Goal: Task Accomplishment & Management: Manage account settings

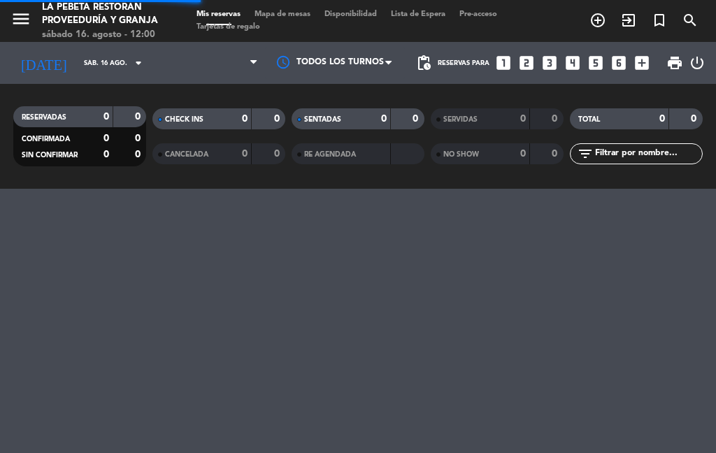
select select "es"
select select "lunch"
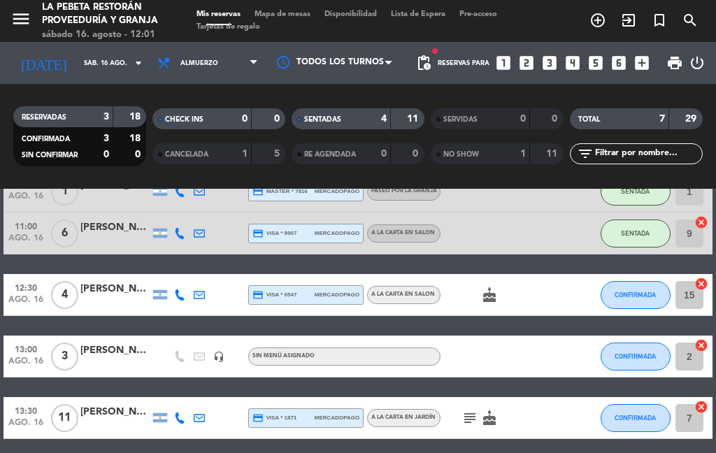
scroll to position [17, 0]
click at [62, 397] on div "11" at bounding box center [64, 417] width 32 height 41
select select "lunch"
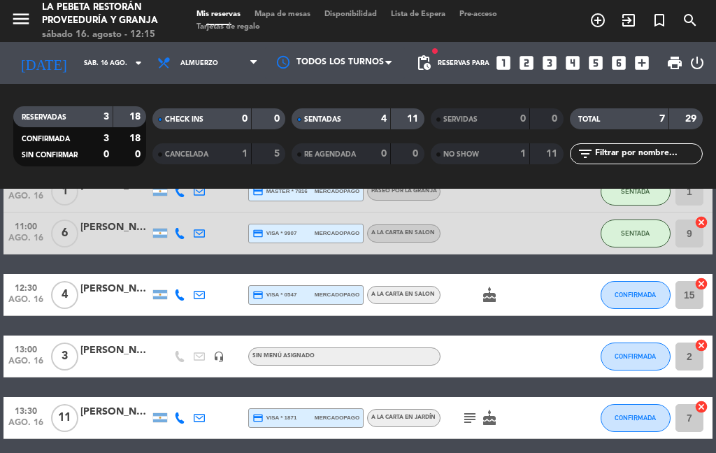
select select "lunch"
click at [115, 52] on input "sáb. 16 ago." at bounding box center [123, 63] width 92 height 22
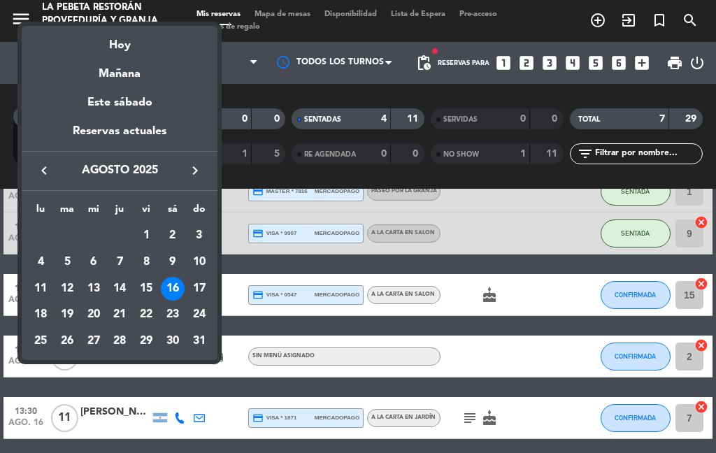
click at [203, 282] on div "17" at bounding box center [199, 289] width 24 height 24
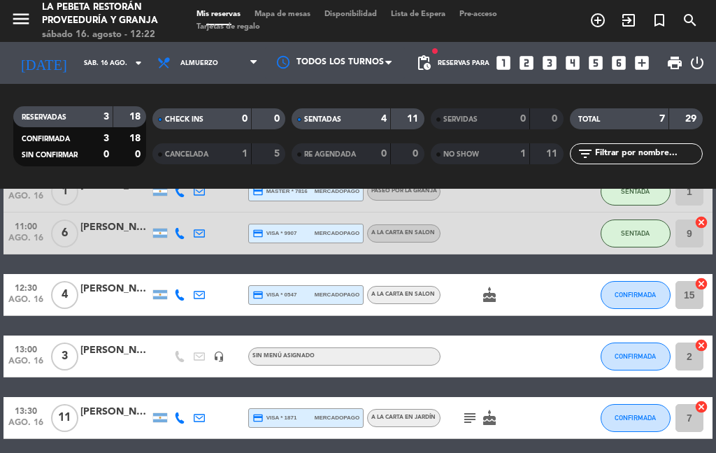
type input "dom. 17 ago."
select select "lunch"
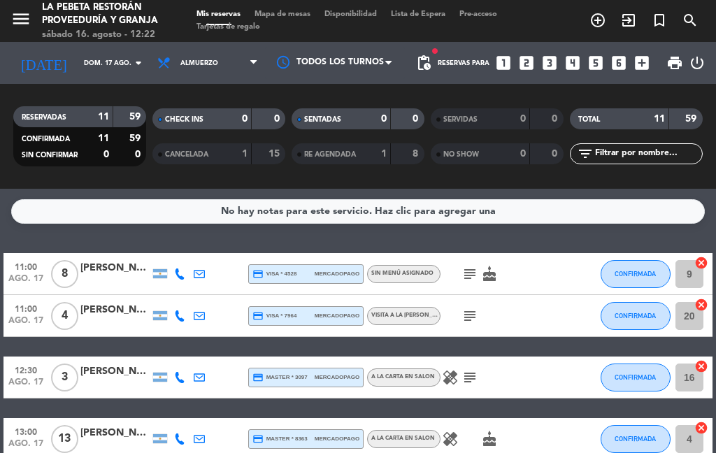
scroll to position [0, 0]
click at [488, 266] on icon "cake" at bounding box center [489, 274] width 17 height 17
click at [470, 266] on icon "subject" at bounding box center [469, 274] width 17 height 17
click at [466, 307] on icon "subject" at bounding box center [469, 315] width 17 height 17
click at [454, 369] on icon "healing" at bounding box center [450, 377] width 17 height 17
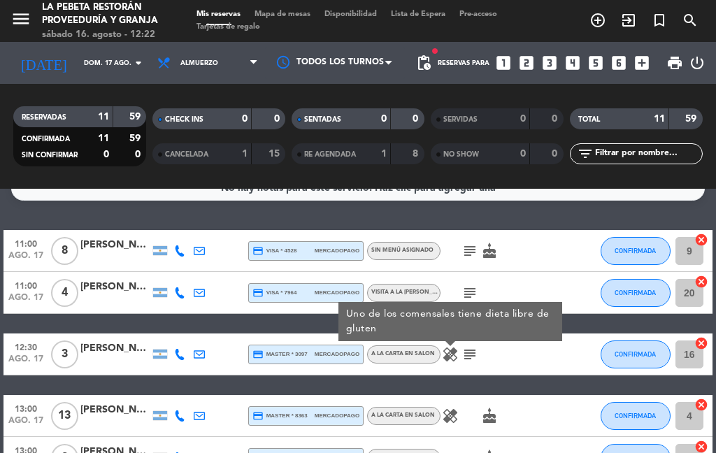
scroll to position [27, 0]
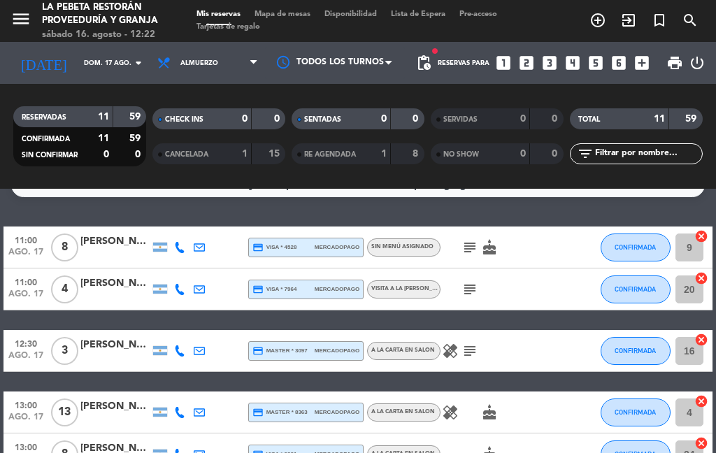
click at [458, 391] on div "healing cake" at bounding box center [498, 411] width 117 height 41
click at [448, 404] on icon "healing" at bounding box center [450, 412] width 17 height 17
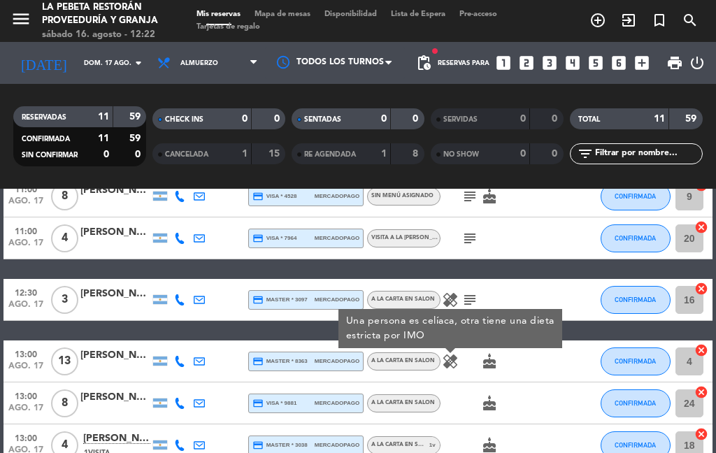
scroll to position [79, 0]
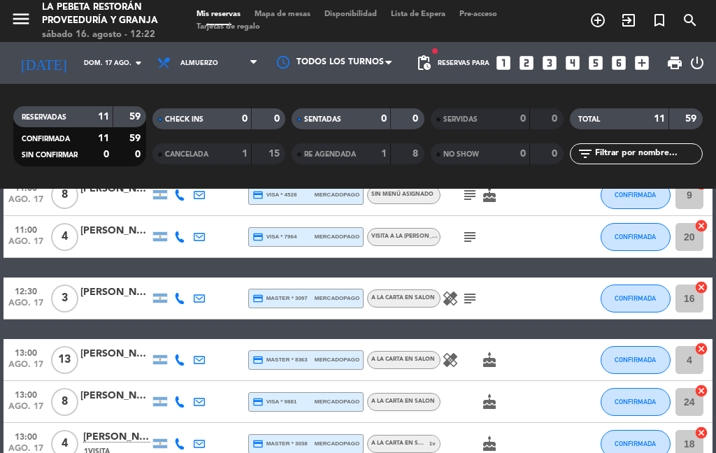
click at [495, 393] on icon "cake" at bounding box center [489, 401] width 17 height 17
click at [491, 435] on icon "cake" at bounding box center [489, 443] width 17 height 17
click at [493, 435] on icon "cake" at bounding box center [489, 443] width 17 height 17
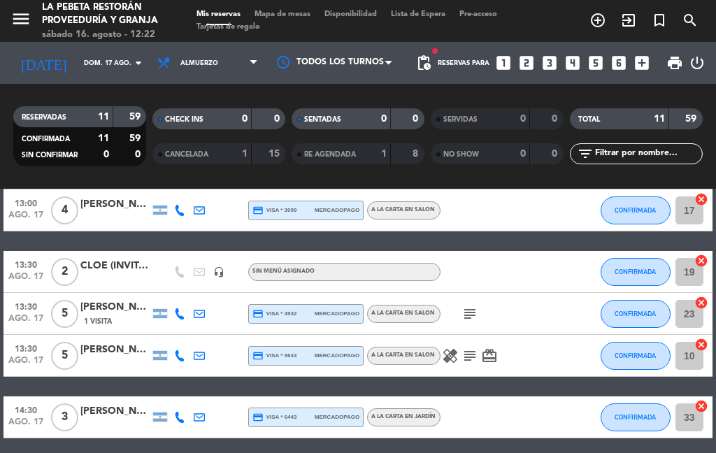
scroll to position [354, 0]
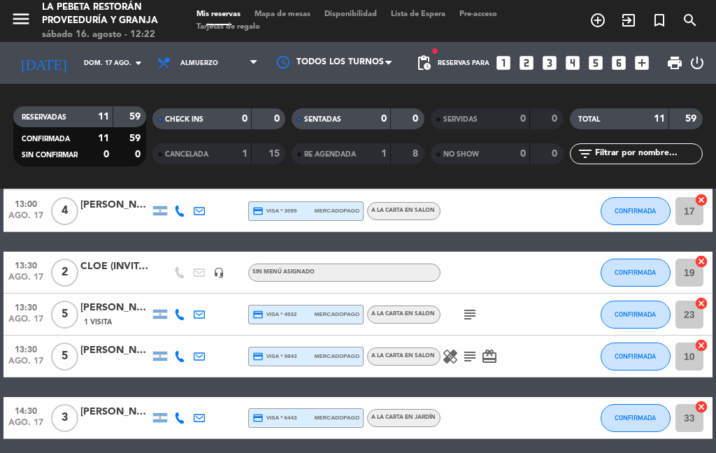
click at [472, 306] on icon "subject" at bounding box center [469, 314] width 17 height 17
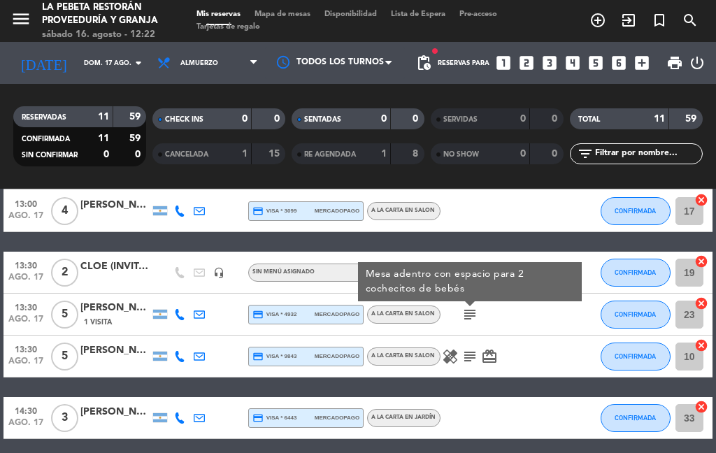
click at [458, 348] on icon "healing" at bounding box center [450, 356] width 17 height 17
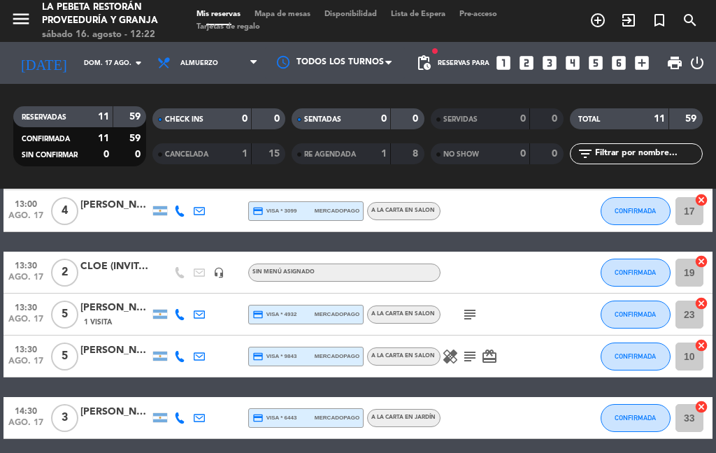
click at [464, 348] on icon "subject" at bounding box center [469, 356] width 17 height 17
click at [482, 348] on icon "card_giftcard" at bounding box center [489, 356] width 17 height 17
click at [471, 348] on icon "subject" at bounding box center [469, 356] width 17 height 17
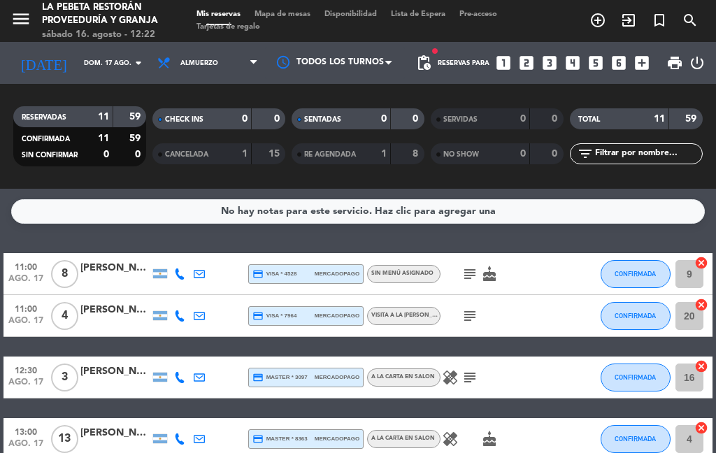
scroll to position [0, 0]
click at [114, 52] on input "dom. 17 ago." at bounding box center [123, 63] width 92 height 22
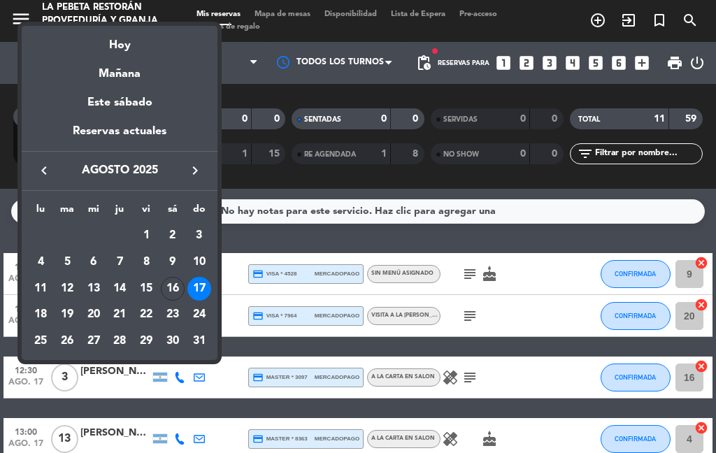
click at [150, 309] on div "22" at bounding box center [146, 315] width 24 height 24
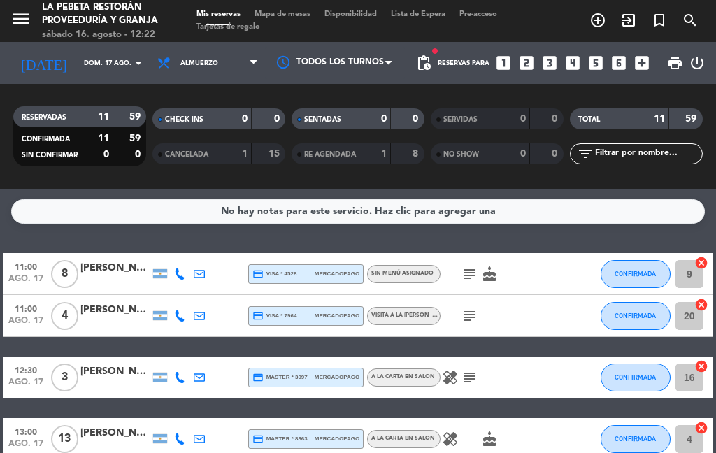
type input "vie. 22 ago."
select select "lunch"
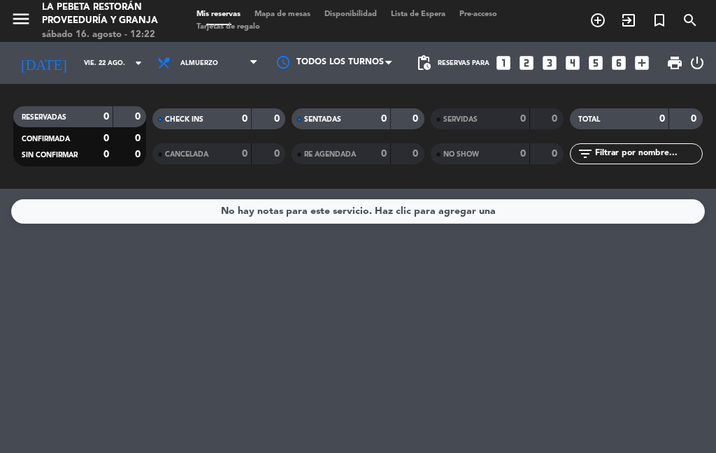
click at [130, 55] on icon "arrow_drop_down" at bounding box center [138, 63] width 17 height 17
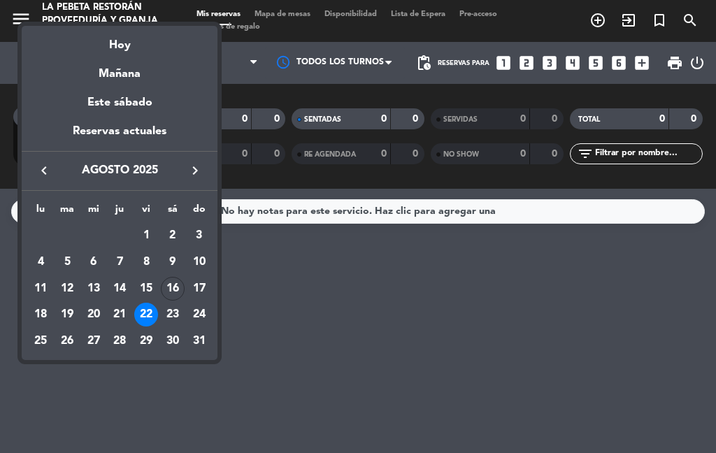
click at [178, 310] on div "23" at bounding box center [173, 315] width 24 height 24
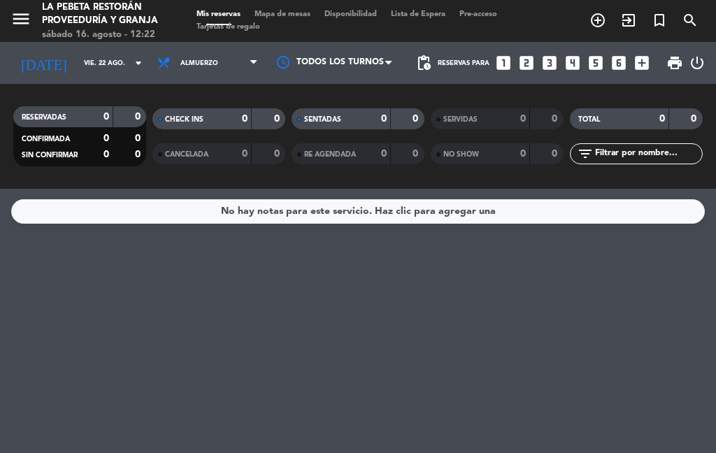
type input "sáb. 23 ago."
select select "lunch"
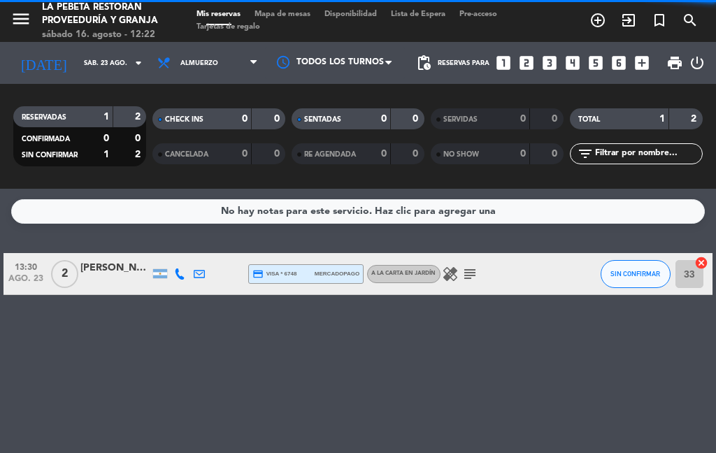
click at [130, 55] on icon "arrow_drop_down" at bounding box center [138, 63] width 17 height 17
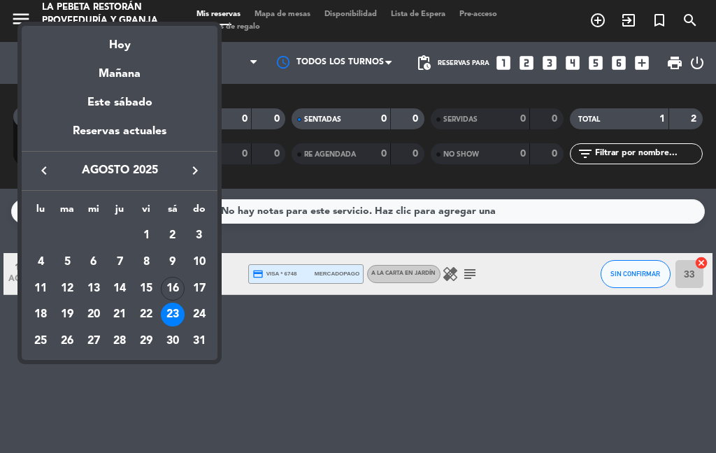
click at [204, 309] on div "24" at bounding box center [199, 315] width 24 height 24
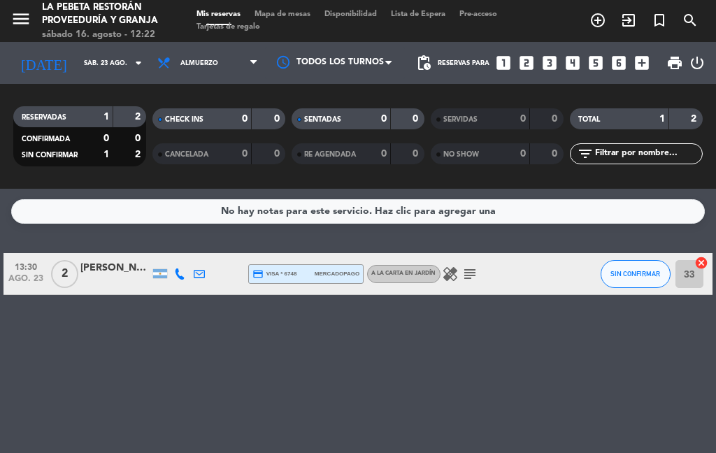
type input "dom. 24 ago."
select select "lunch"
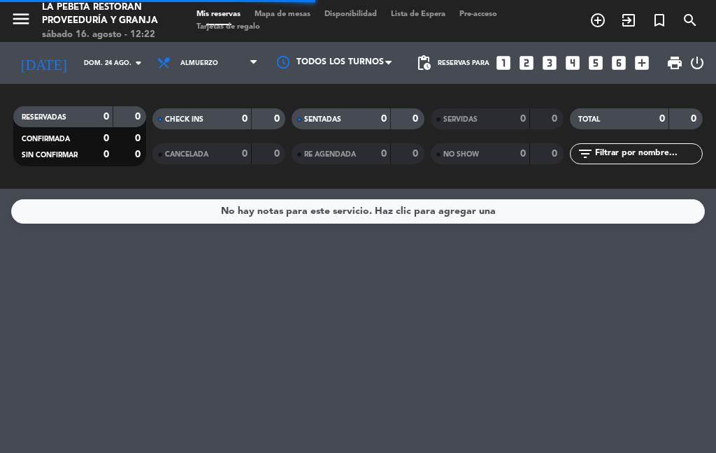
click at [130, 55] on icon "arrow_drop_down" at bounding box center [138, 63] width 17 height 17
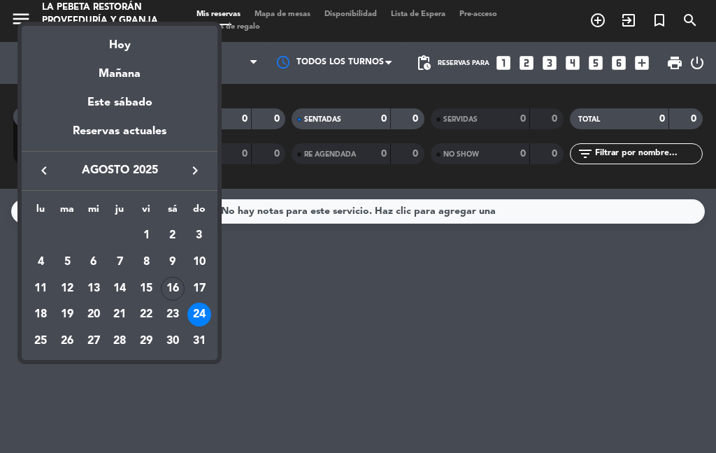
click at [179, 282] on div "16" at bounding box center [173, 289] width 24 height 24
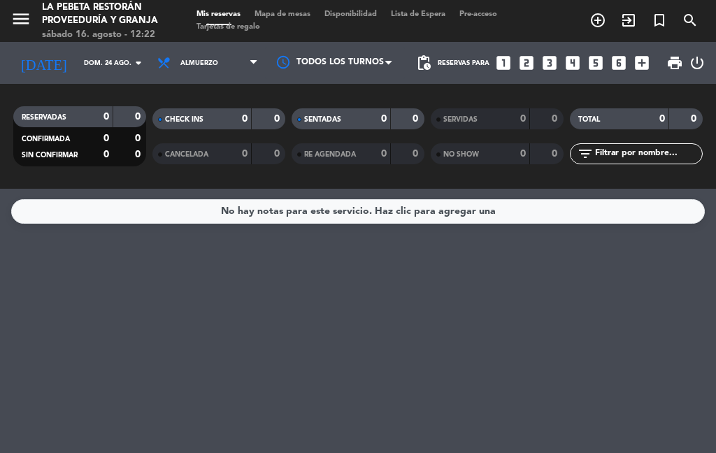
type input "sáb. 16 ago."
select select "lunch"
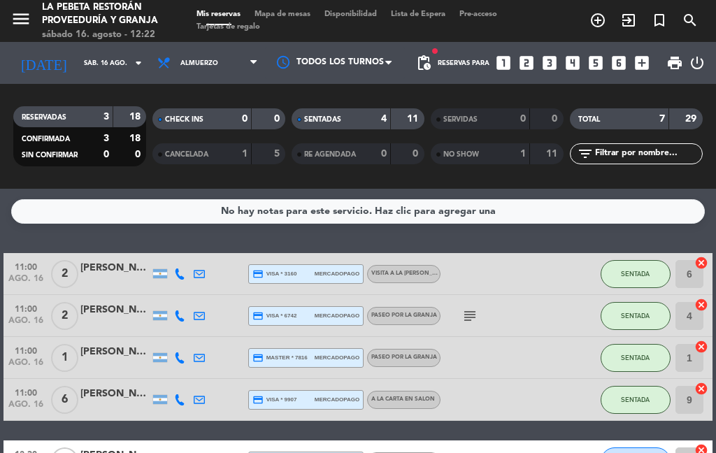
click at [134, 52] on input "sáb. 16 ago." at bounding box center [123, 63] width 92 height 22
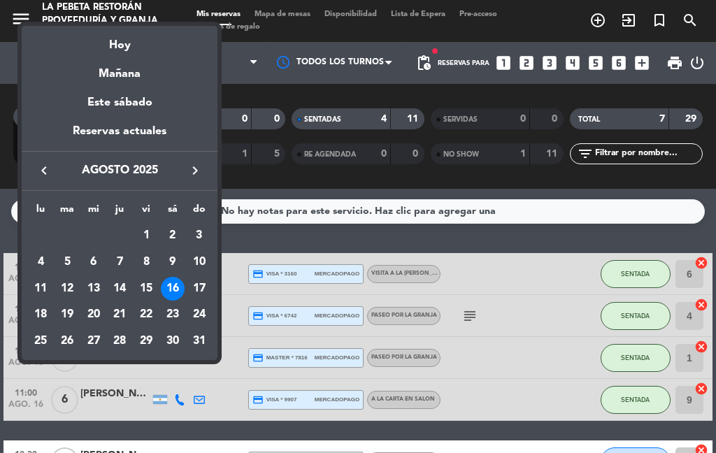
click at [196, 147] on div "Reservas actuales" at bounding box center [120, 136] width 196 height 29
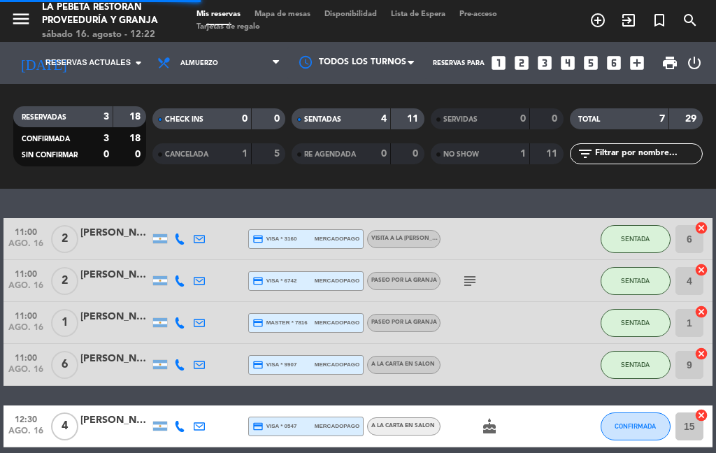
select select "lunch"
click at [134, 55] on icon "arrow_drop_down" at bounding box center [138, 63] width 17 height 17
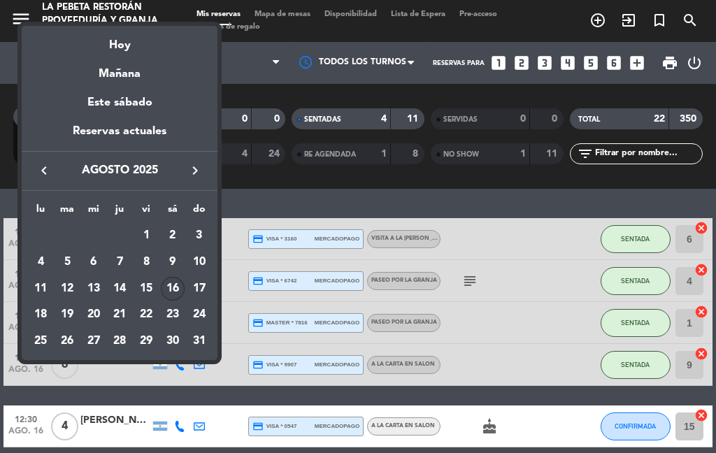
click at [196, 167] on icon "keyboard_arrow_right" at bounding box center [195, 170] width 17 height 17
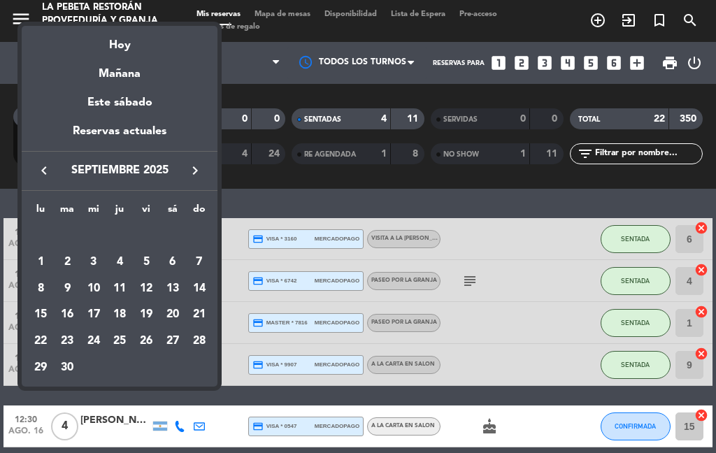
click at [157, 312] on div "19" at bounding box center [146, 315] width 24 height 24
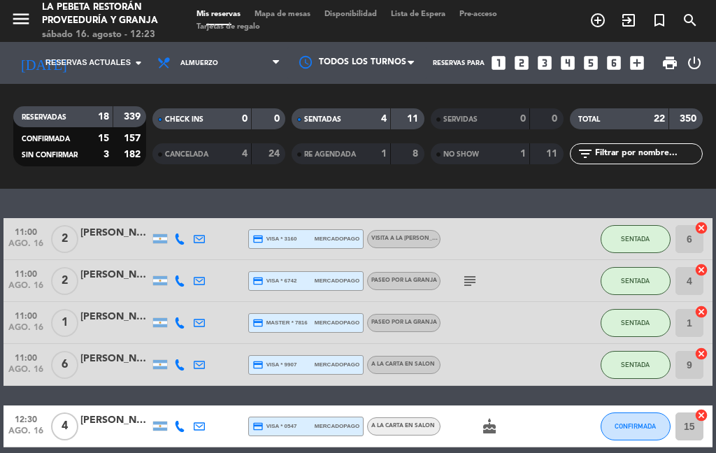
type input "[DATE]"
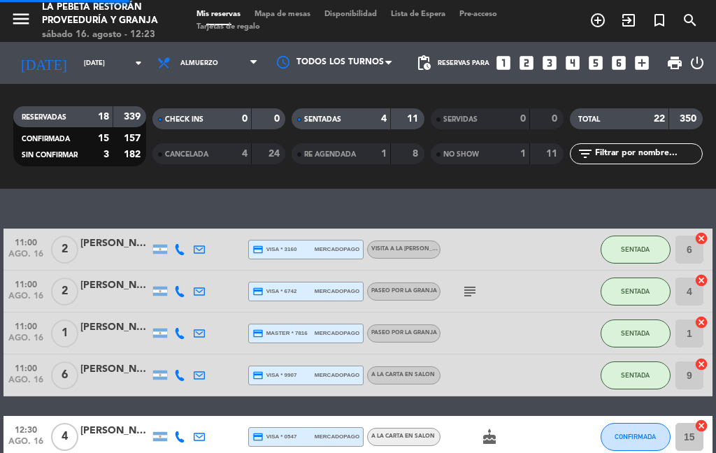
select select "lunch"
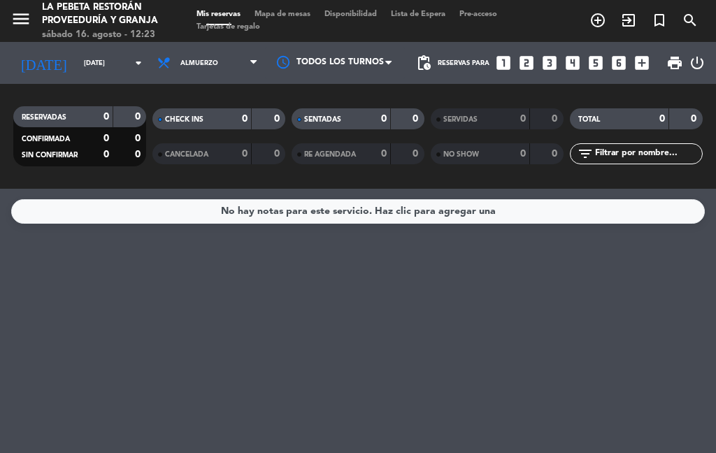
click at [130, 55] on icon "arrow_drop_down" at bounding box center [138, 63] width 17 height 17
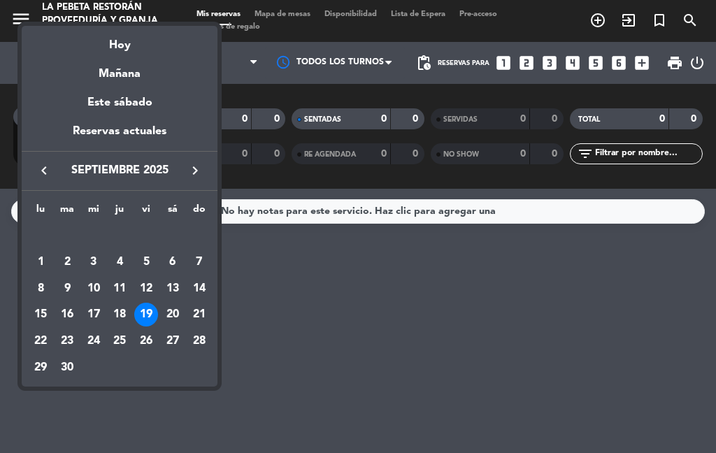
click at [178, 307] on div "20" at bounding box center [173, 315] width 24 height 24
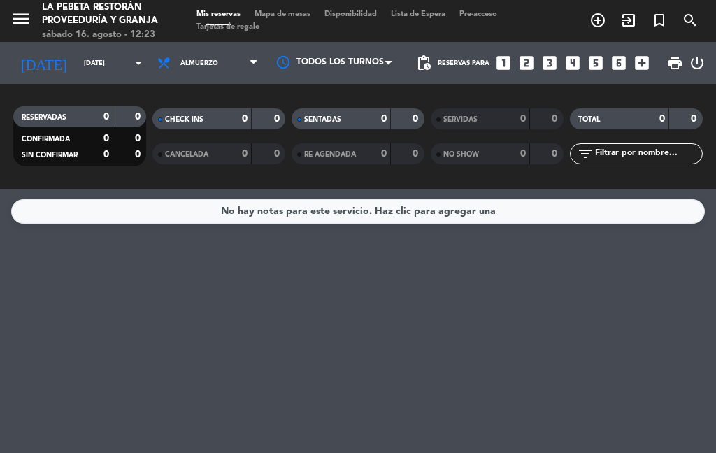
type input "[DATE]"
select select "lunch"
click at [135, 52] on input "[DATE]" at bounding box center [123, 63] width 92 height 22
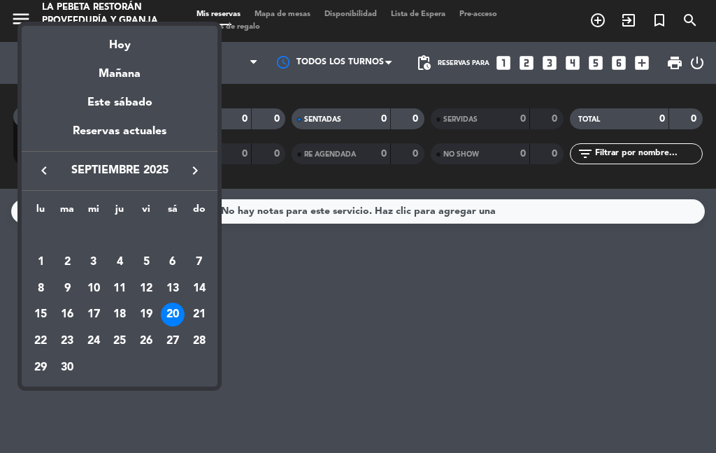
click at [194, 169] on icon "keyboard_arrow_right" at bounding box center [195, 170] width 17 height 17
click at [194, 168] on icon "keyboard_arrow_right" at bounding box center [195, 170] width 17 height 17
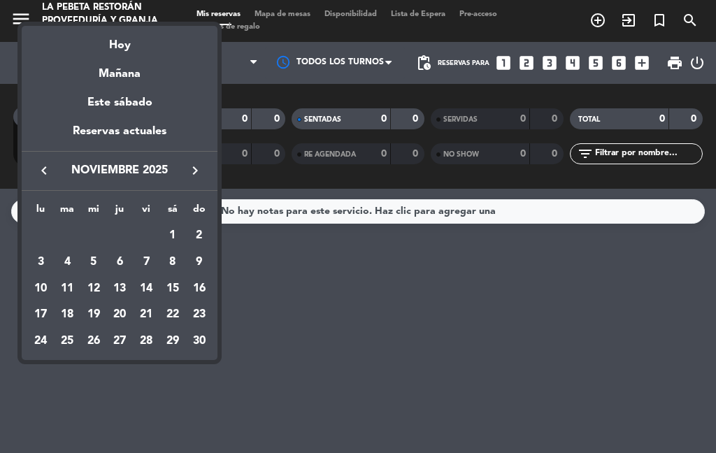
click at [179, 280] on div "15" at bounding box center [173, 289] width 24 height 24
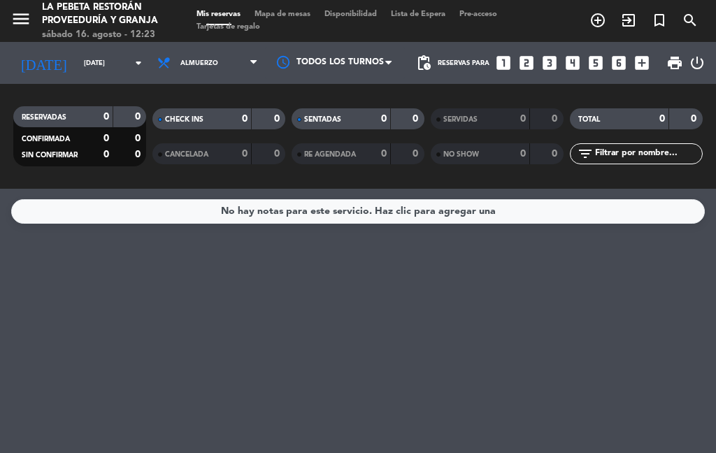
type input "[DATE]"
select select "lunch"
click at [130, 55] on icon "arrow_drop_down" at bounding box center [138, 63] width 17 height 17
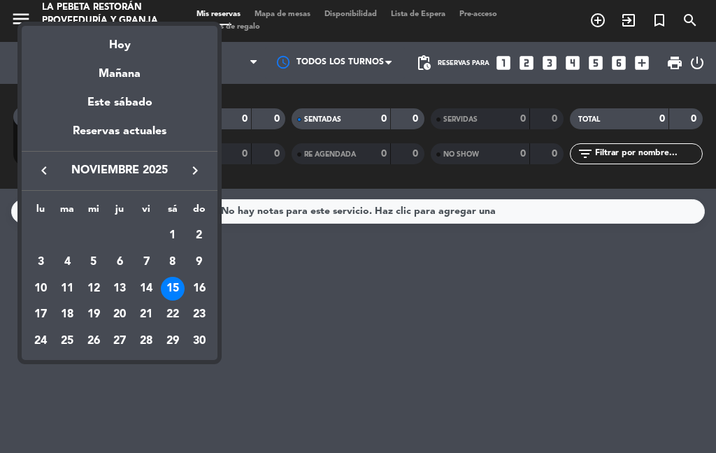
click at [204, 282] on div "16" at bounding box center [199, 289] width 24 height 24
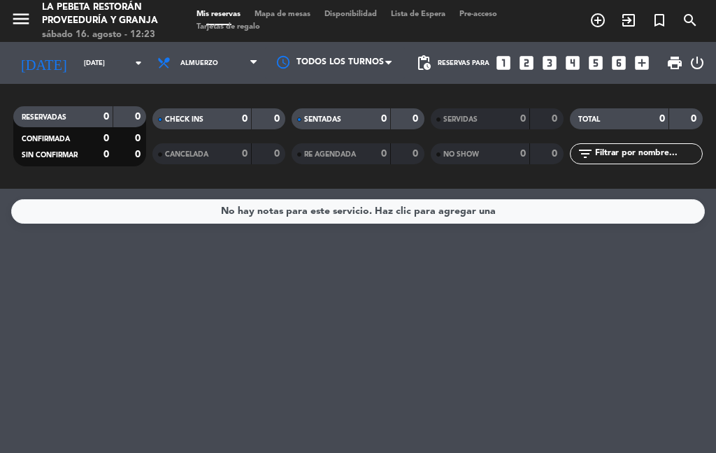
type input "[DATE]"
select select "lunch"
click at [130, 55] on icon "arrow_drop_down" at bounding box center [138, 63] width 17 height 17
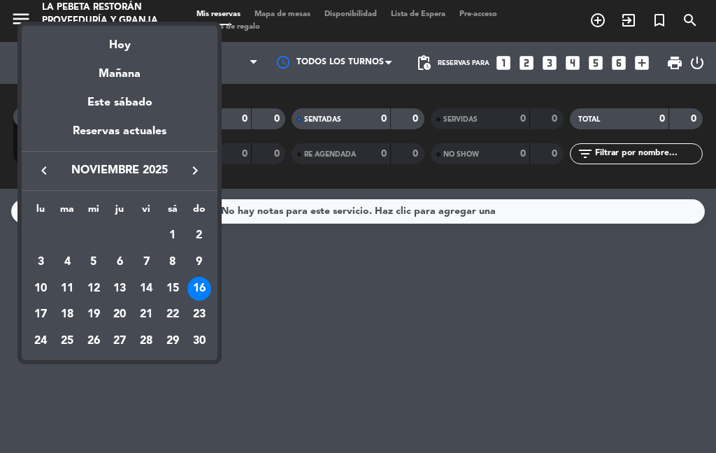
click at [192, 159] on div "keyboard_arrow_left noviembre 2025 keyboard_arrow_right" at bounding box center [120, 170] width 196 height 39
click at [190, 170] on icon "keyboard_arrow_right" at bounding box center [195, 170] width 17 height 17
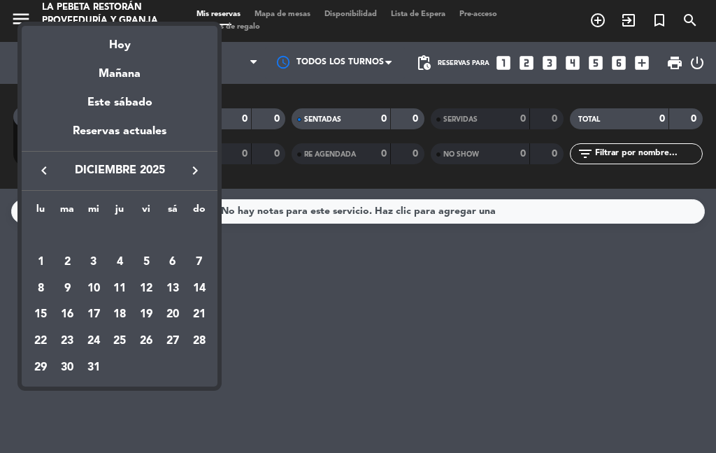
click at [177, 303] on div "20" at bounding box center [173, 315] width 24 height 24
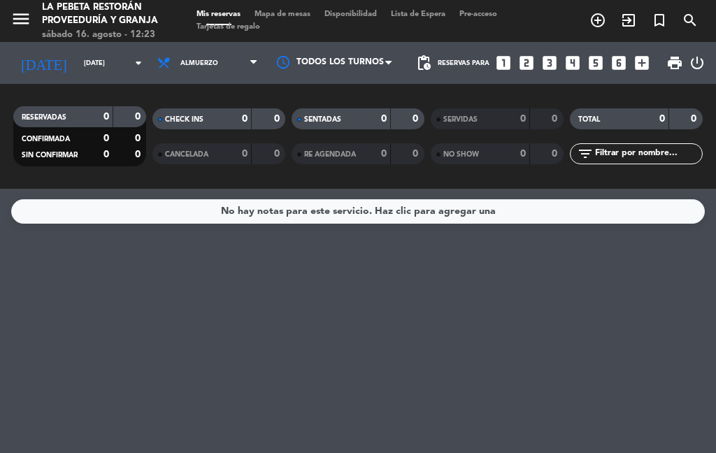
type input "[DATE]"
select select "lunch"
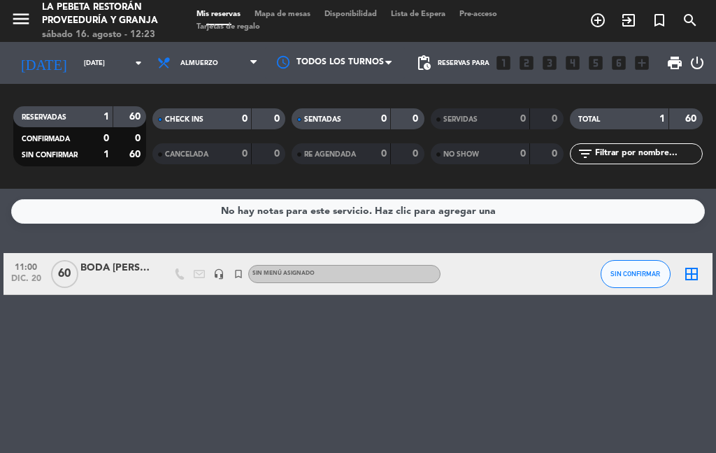
click at [130, 55] on icon "arrow_drop_down" at bounding box center [138, 63] width 17 height 17
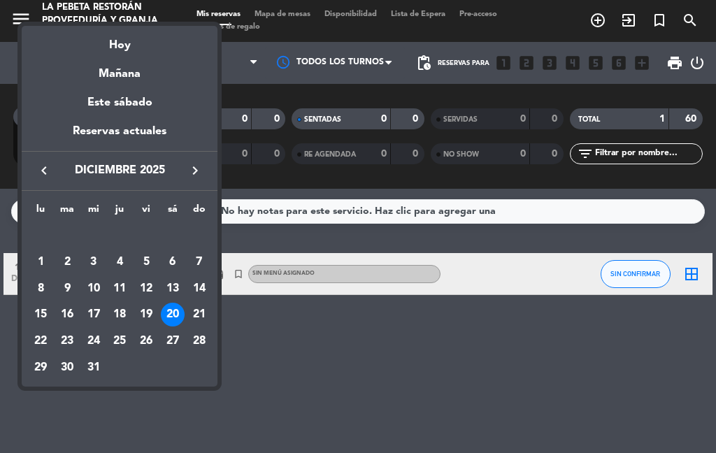
click at [205, 309] on div "21" at bounding box center [199, 315] width 24 height 24
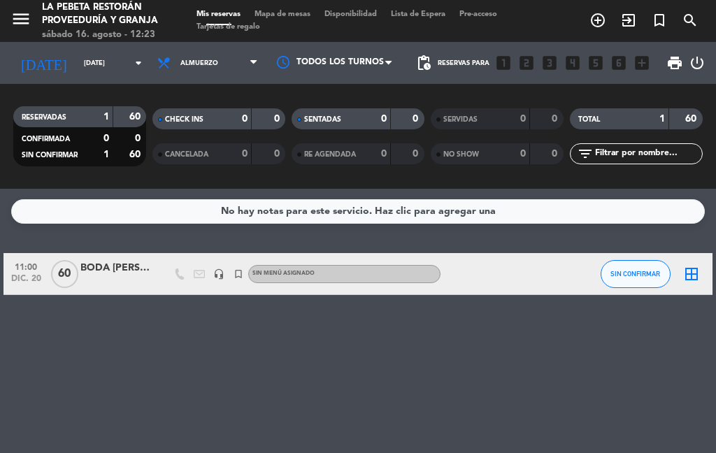
type input "[DATE]"
select select "lunch"
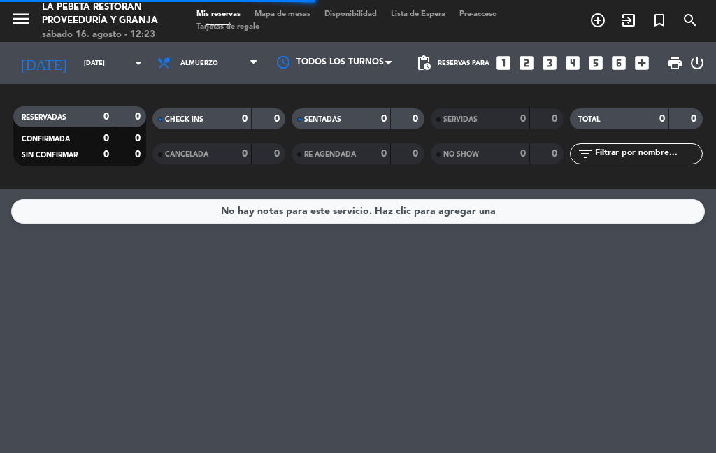
click at [131, 55] on icon "arrow_drop_down" at bounding box center [138, 63] width 17 height 17
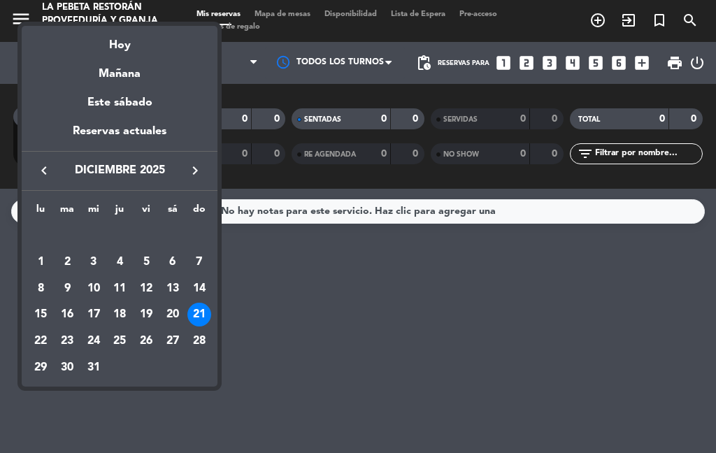
click at [178, 334] on div "27" at bounding box center [173, 341] width 24 height 24
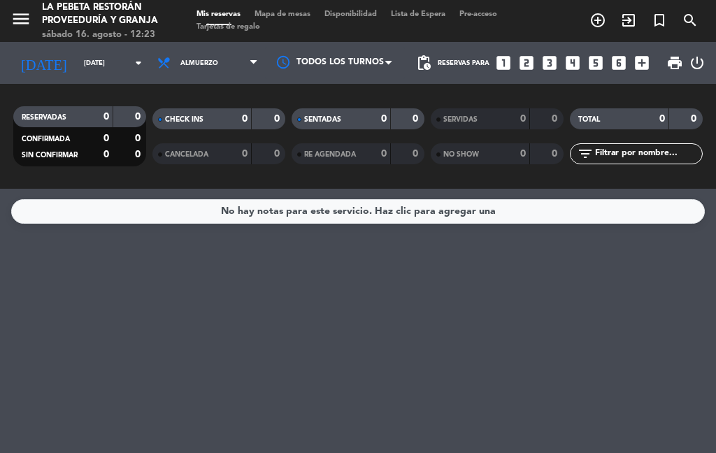
type input "[DATE]"
select select "lunch"
click at [130, 55] on icon "arrow_drop_down" at bounding box center [138, 63] width 17 height 17
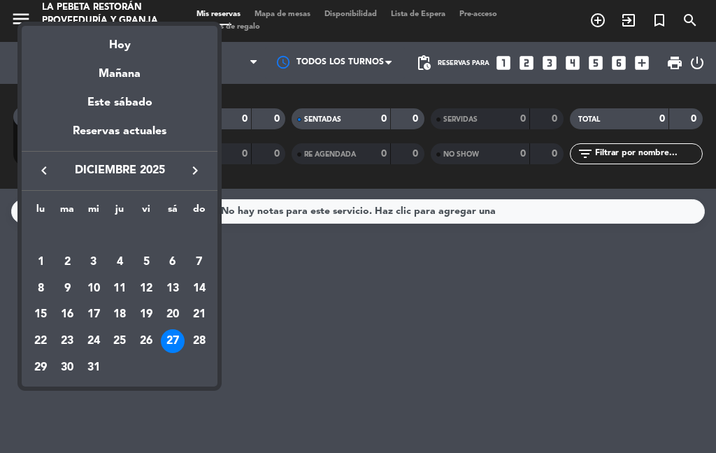
click at [205, 335] on div "28" at bounding box center [199, 341] width 24 height 24
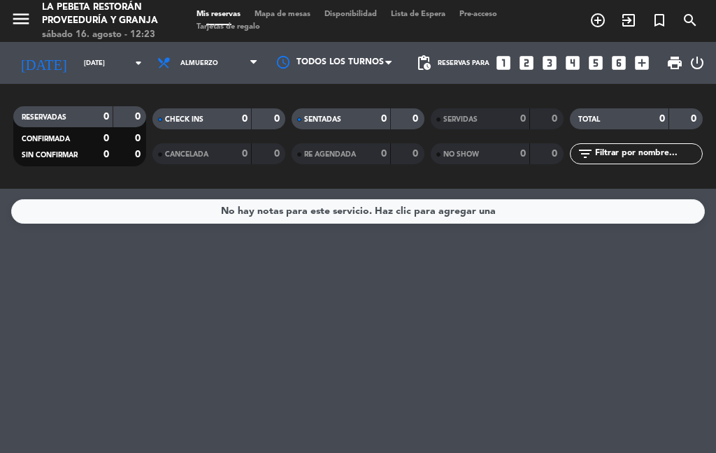
type input "[DATE]"
select select "lunch"
click at [130, 55] on icon "arrow_drop_down" at bounding box center [138, 63] width 17 height 17
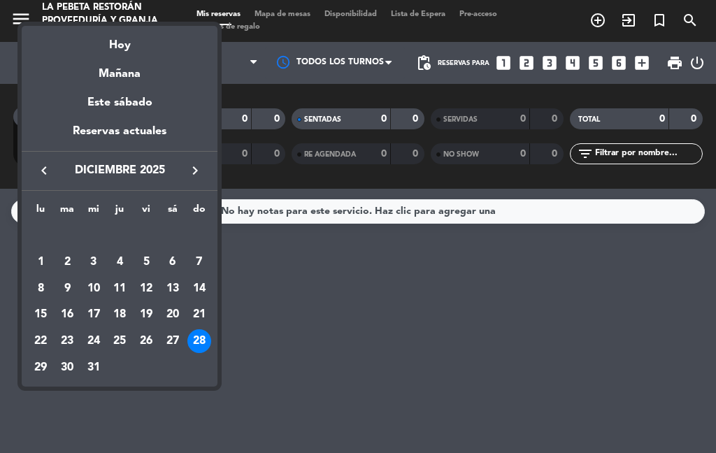
click at [45, 163] on icon "keyboard_arrow_left" at bounding box center [44, 170] width 17 height 17
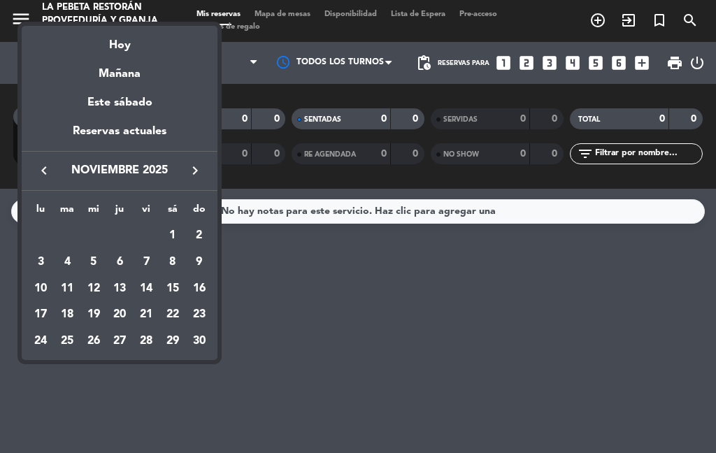
click at [178, 307] on div "22" at bounding box center [173, 315] width 24 height 24
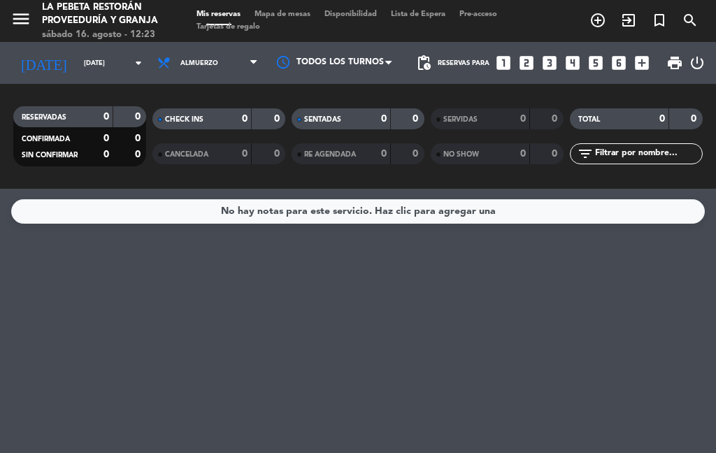
type input "[DATE]"
select select "lunch"
click at [130, 55] on icon "arrow_drop_down" at bounding box center [138, 63] width 17 height 17
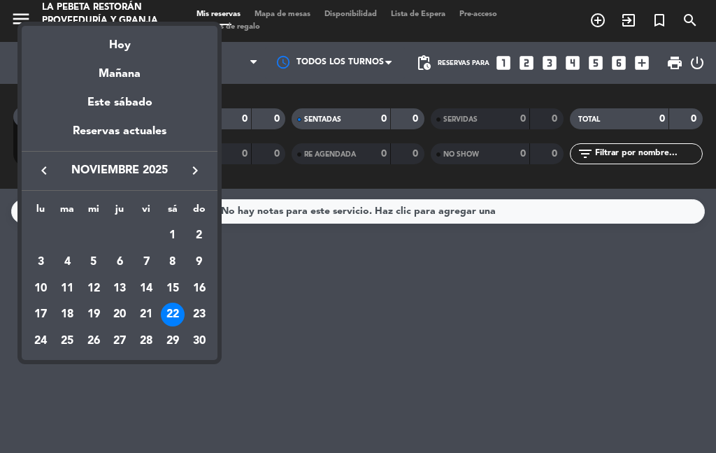
click at [174, 283] on div "15" at bounding box center [173, 289] width 24 height 24
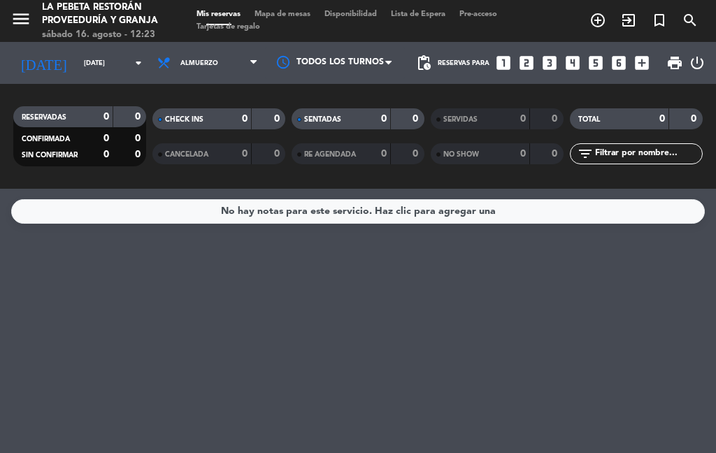
type input "[DATE]"
select select "lunch"
click at [115, 52] on input "[DATE]" at bounding box center [123, 63] width 92 height 22
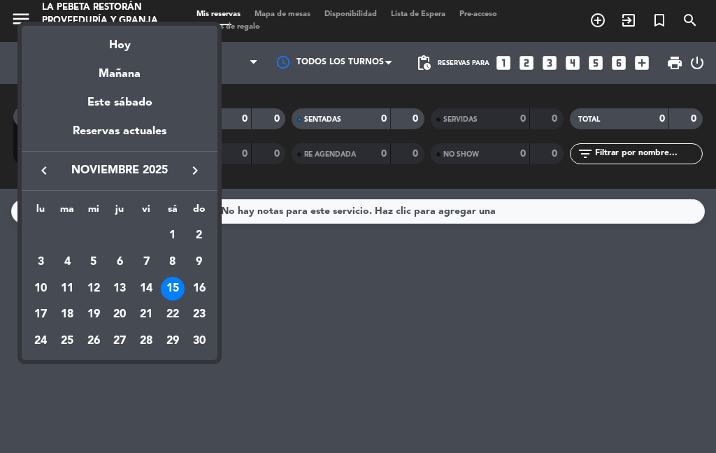
click at [50, 162] on icon "keyboard_arrow_left" at bounding box center [44, 170] width 17 height 17
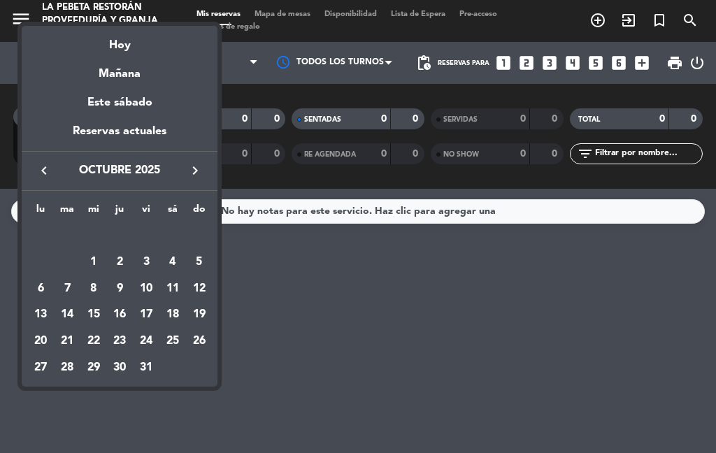
click at [50, 159] on div "keyboard_arrow_left [DATE] keyboard_arrow_right" at bounding box center [120, 170] width 196 height 39
click at [52, 169] on icon "keyboard_arrow_left" at bounding box center [44, 170] width 17 height 17
click at [49, 166] on icon "keyboard_arrow_left" at bounding box center [44, 170] width 17 height 17
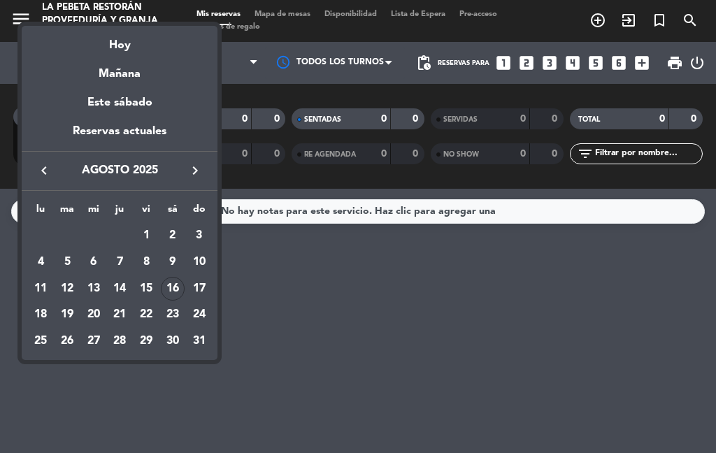
click at [174, 277] on div "16" at bounding box center [173, 289] width 24 height 24
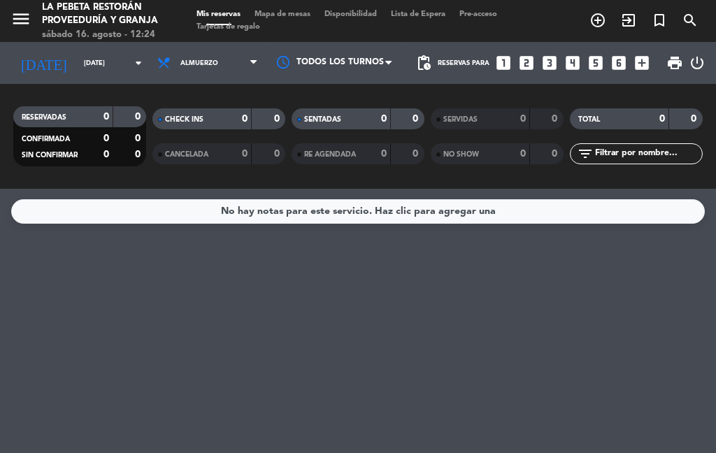
type input "sáb. 16 ago."
select select "lunch"
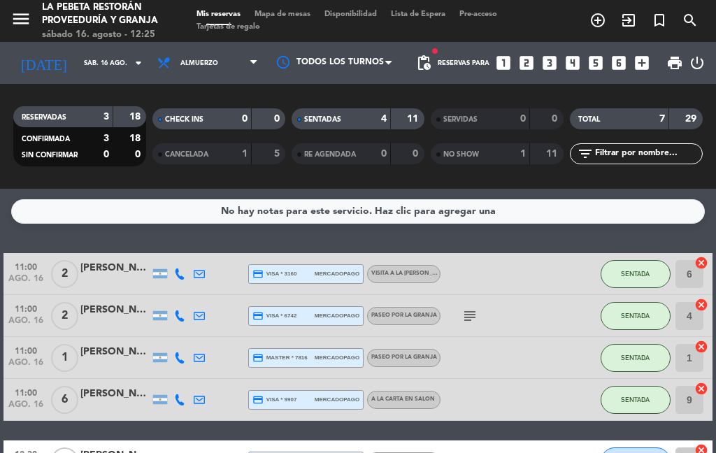
select select "lunch"
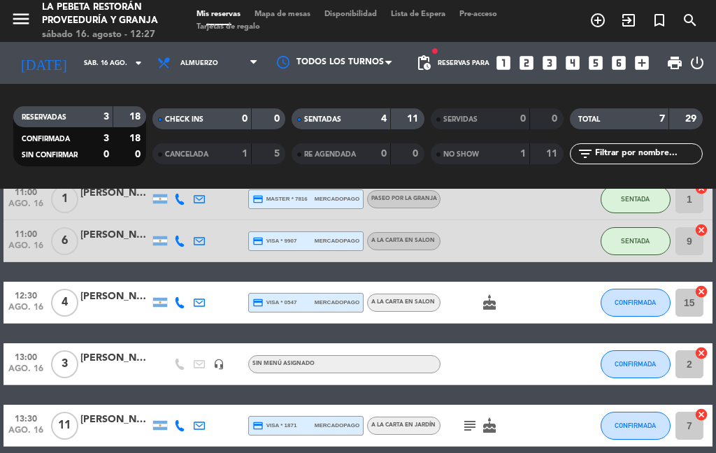
scroll to position [161, 0]
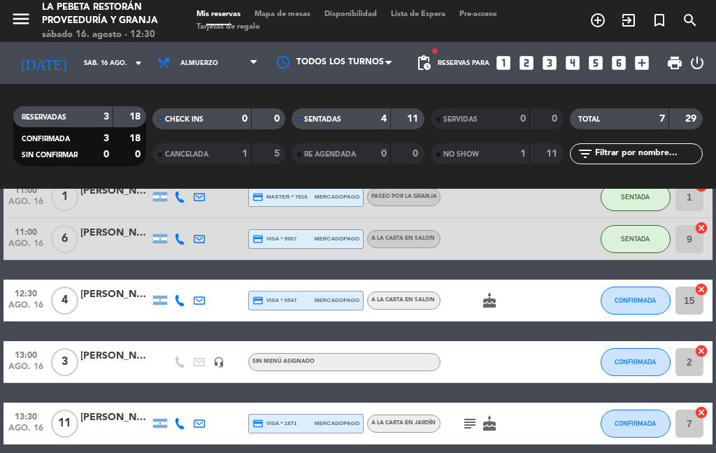
select select "lunch"
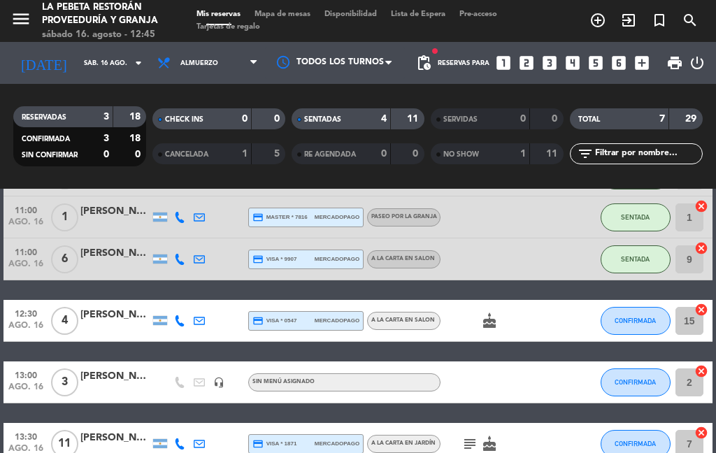
scroll to position [144, 0]
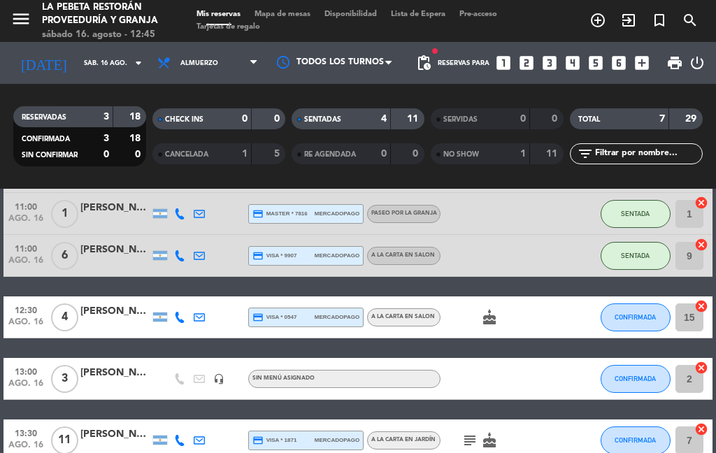
click at [653, 313] on span "CONFIRMADA" at bounding box center [634, 317] width 41 height 8
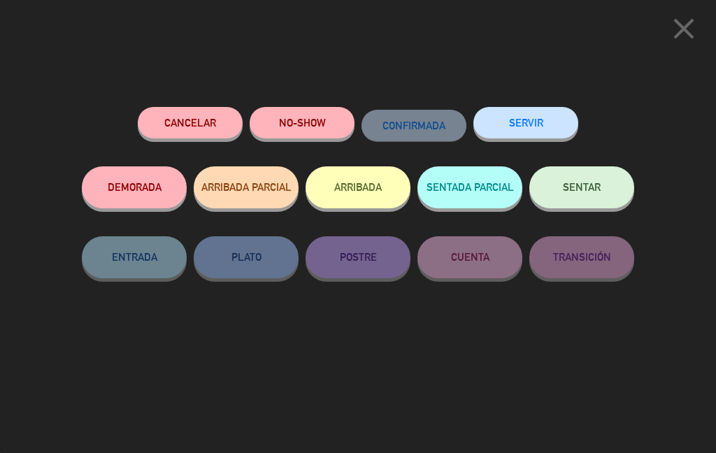
click at [604, 189] on button "SENTAR" at bounding box center [581, 187] width 105 height 42
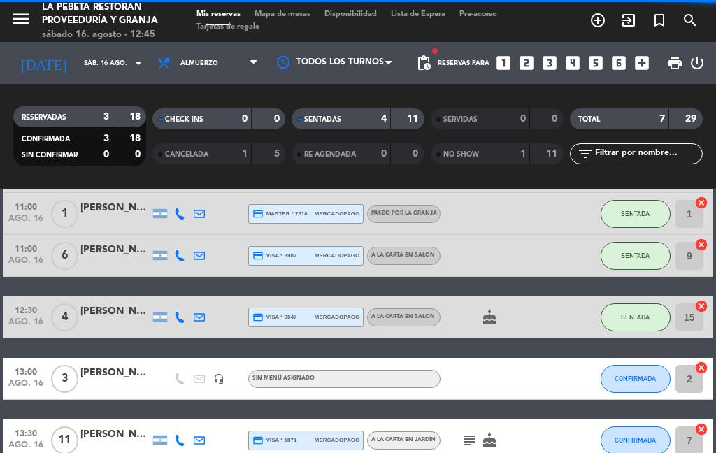
select select "lunch"
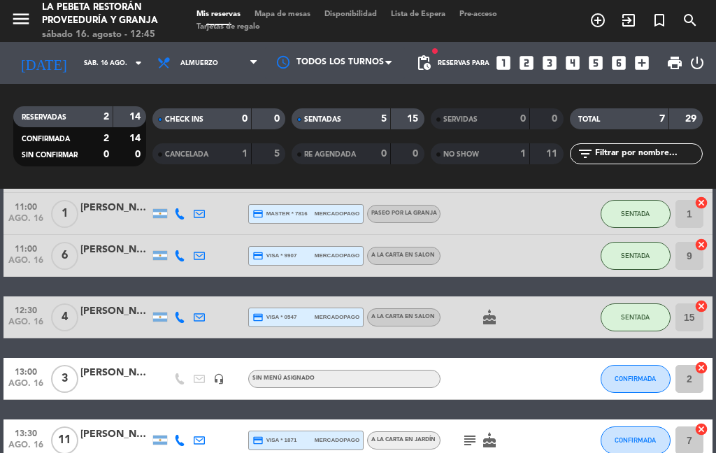
select select "lunch"
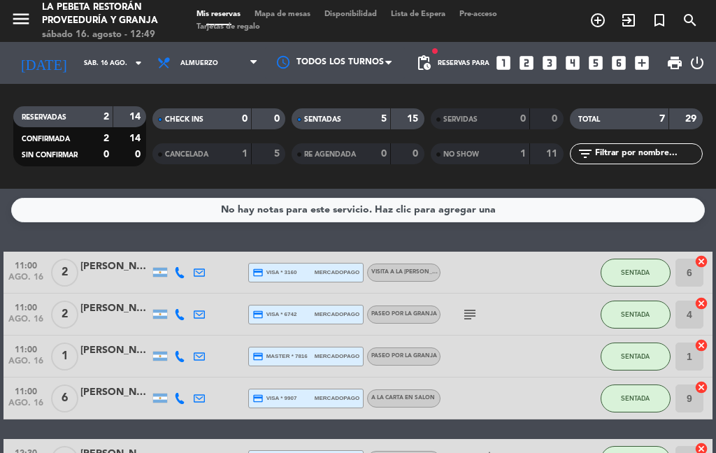
scroll to position [71, 0]
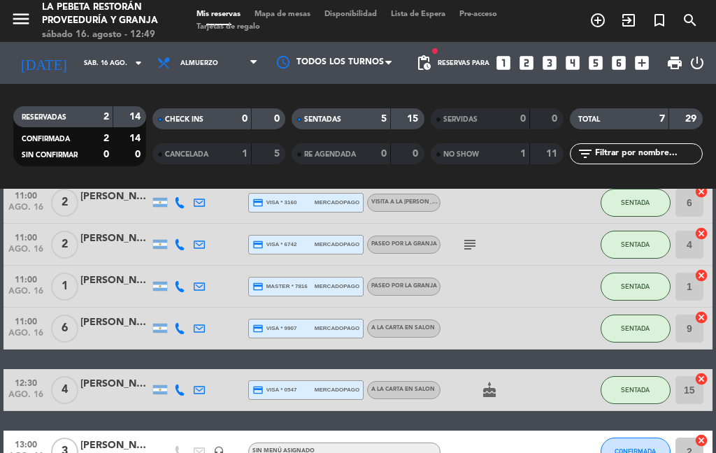
click at [630, 376] on button "SENTADA" at bounding box center [635, 390] width 70 height 28
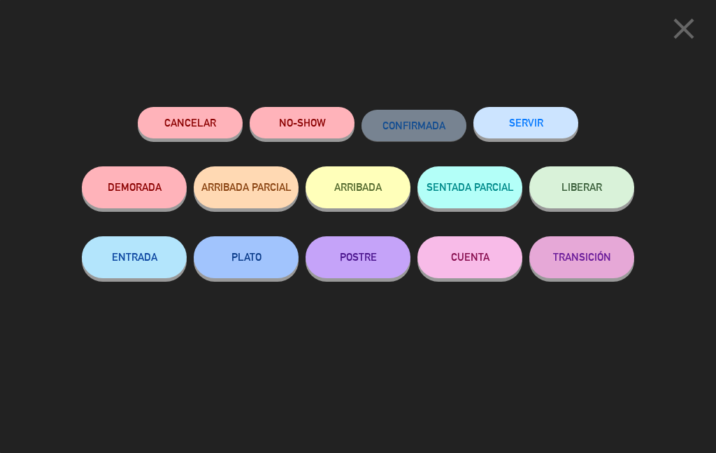
click at [686, 29] on icon "close" at bounding box center [683, 28] width 35 height 35
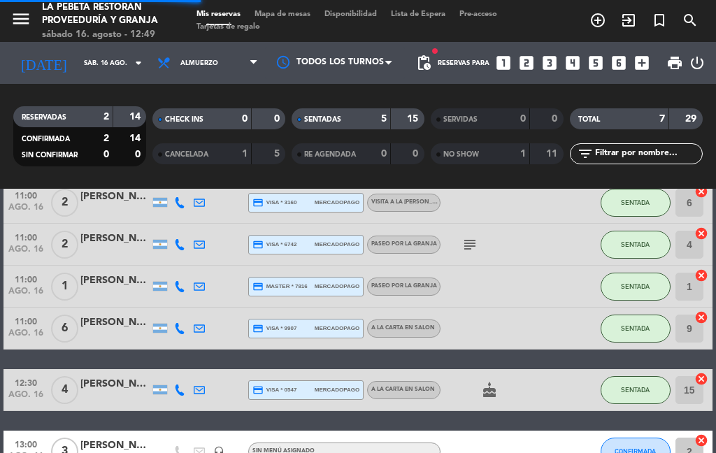
click at [639, 324] on span "SENTADA" at bounding box center [635, 328] width 29 height 8
select select "lunch"
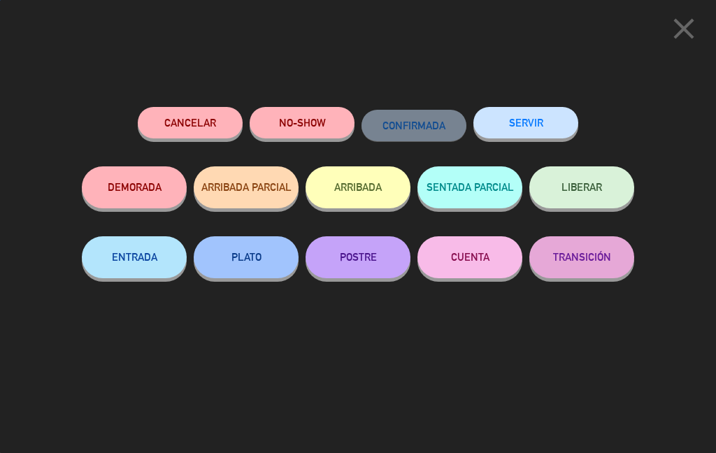
click at [343, 189] on button "ARRIBADA" at bounding box center [357, 187] width 105 height 42
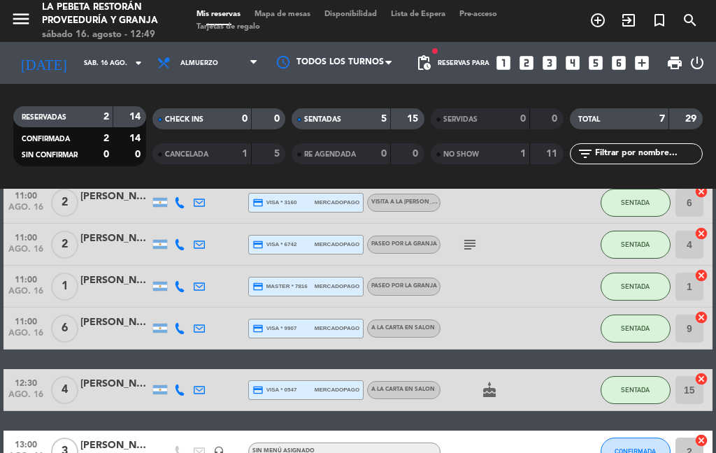
click at [356, 198] on button "ARRIBADA" at bounding box center [357, 187] width 105 height 42
select select "lunch"
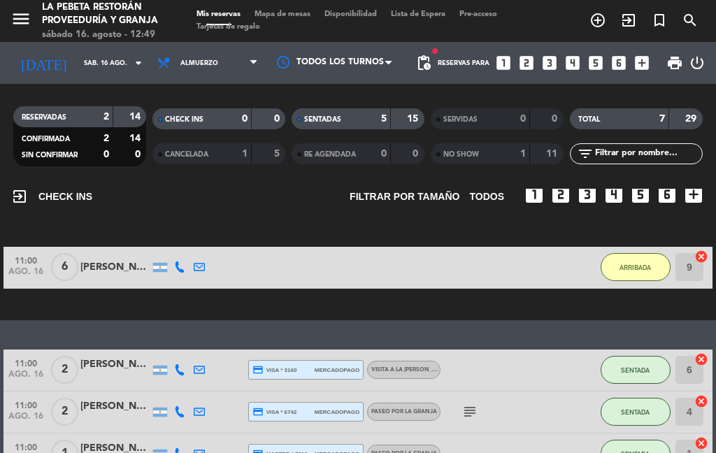
click at [644, 356] on button "SENTADA" at bounding box center [635, 370] width 70 height 28
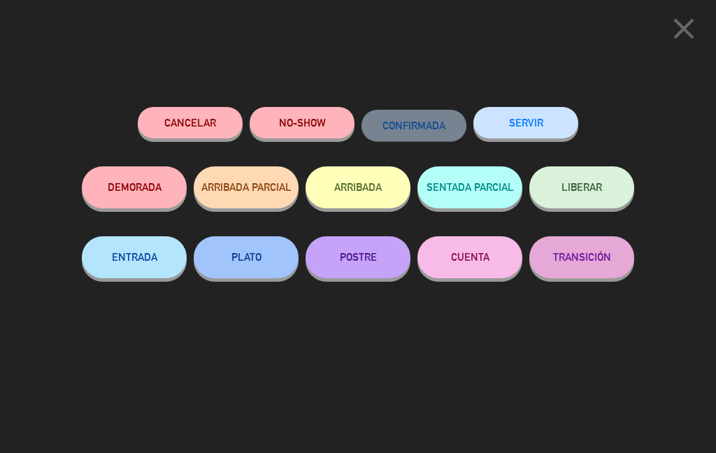
click at [365, 189] on button "ARRIBADA" at bounding box center [357, 187] width 105 height 42
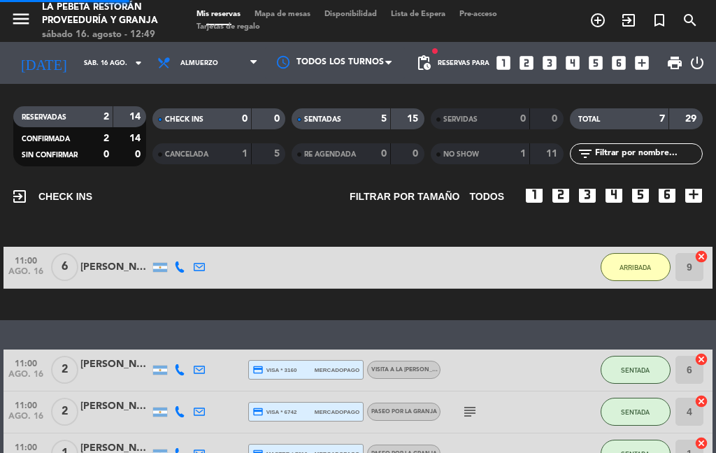
select select "lunch"
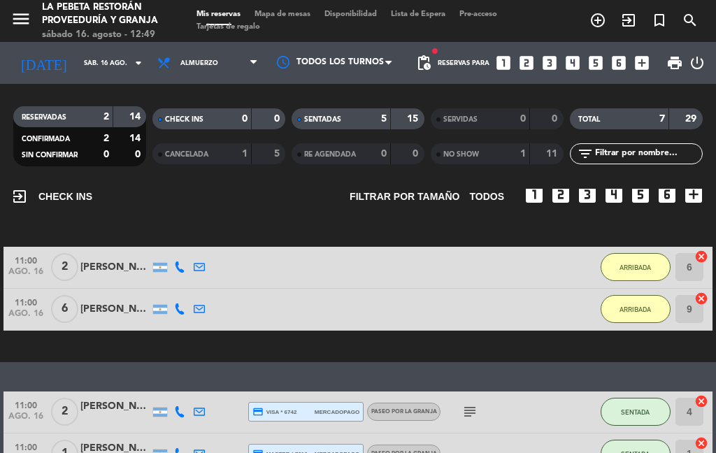
click at [644, 398] on button "SENTADA" at bounding box center [635, 412] width 70 height 28
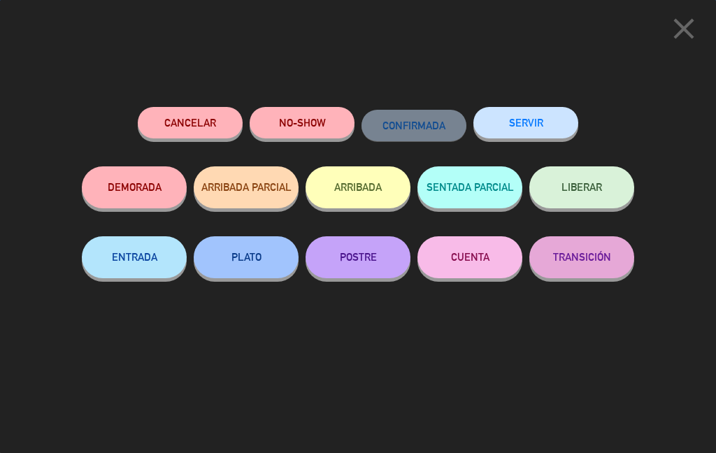
click at [365, 189] on button "ARRIBADA" at bounding box center [357, 187] width 105 height 42
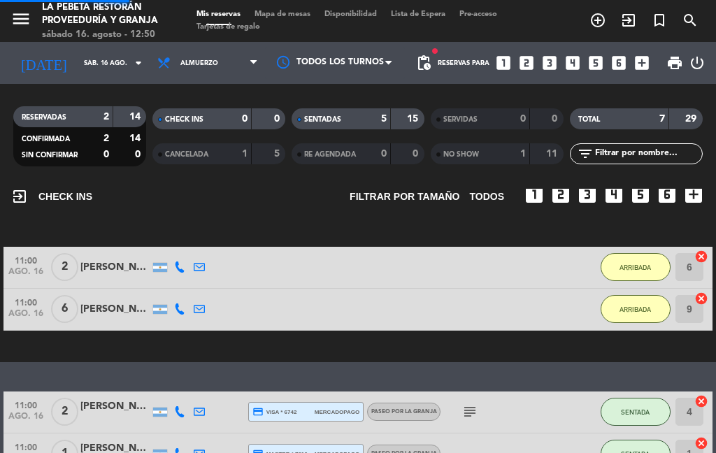
select select "lunch"
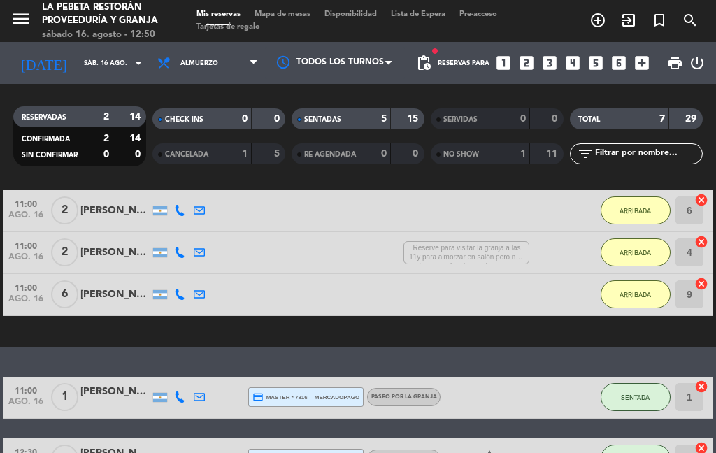
scroll to position [132, 0]
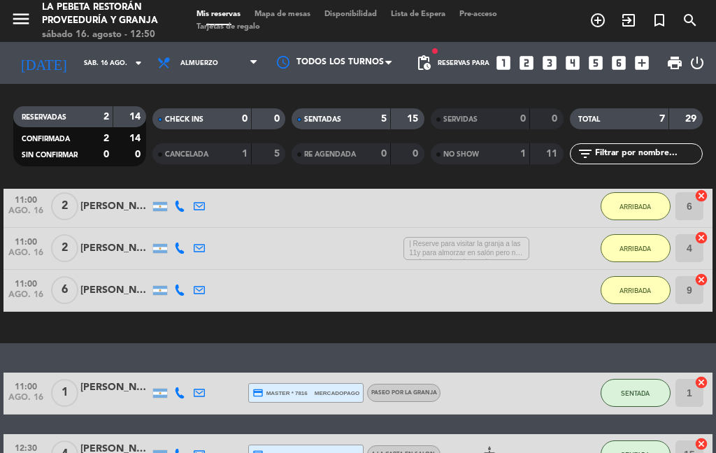
click at [645, 379] on button "SENTADA" at bounding box center [635, 393] width 70 height 28
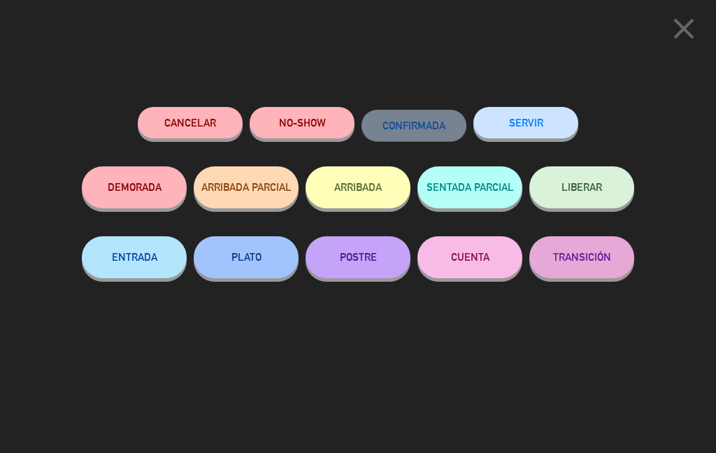
click at [382, 189] on button "ARRIBADA" at bounding box center [357, 187] width 105 height 42
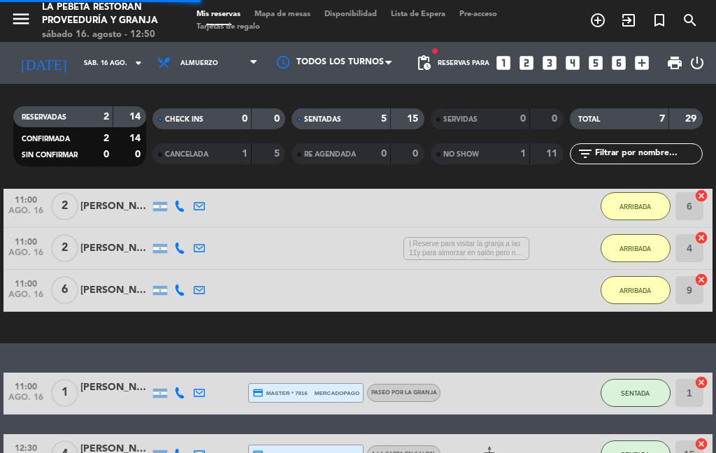
select select "lunch"
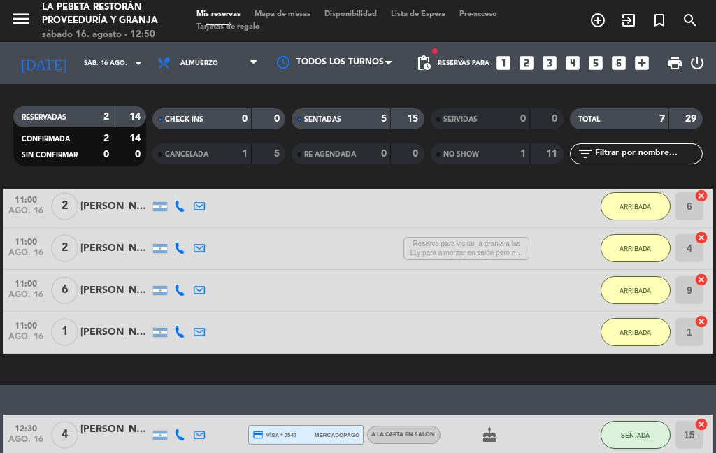
select select "lunch"
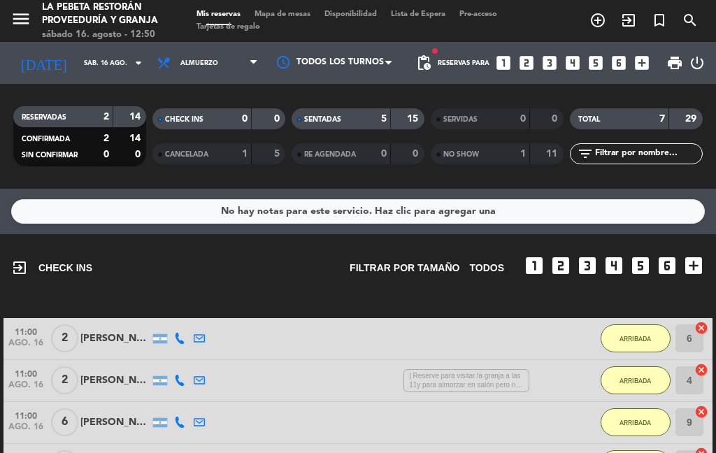
scroll to position [0, 0]
